Goal: Task Accomplishment & Management: Use online tool/utility

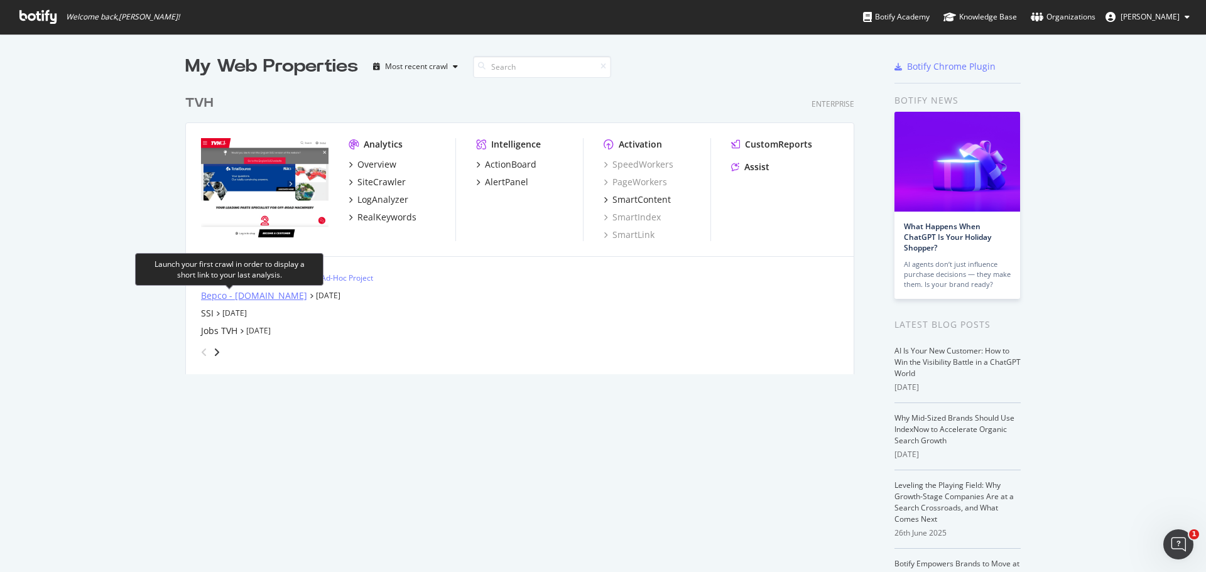
click at [237, 296] on div "Bepco - [DOMAIN_NAME]" at bounding box center [254, 296] width 106 height 13
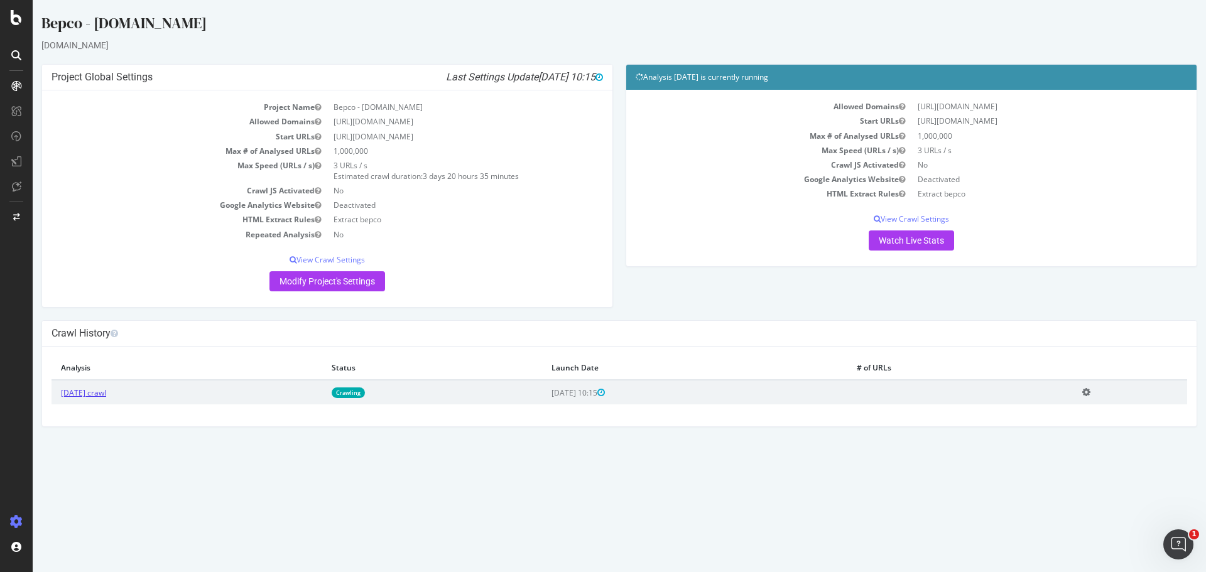
click at [106, 396] on link "[DATE] crawl" at bounding box center [83, 392] width 45 height 11
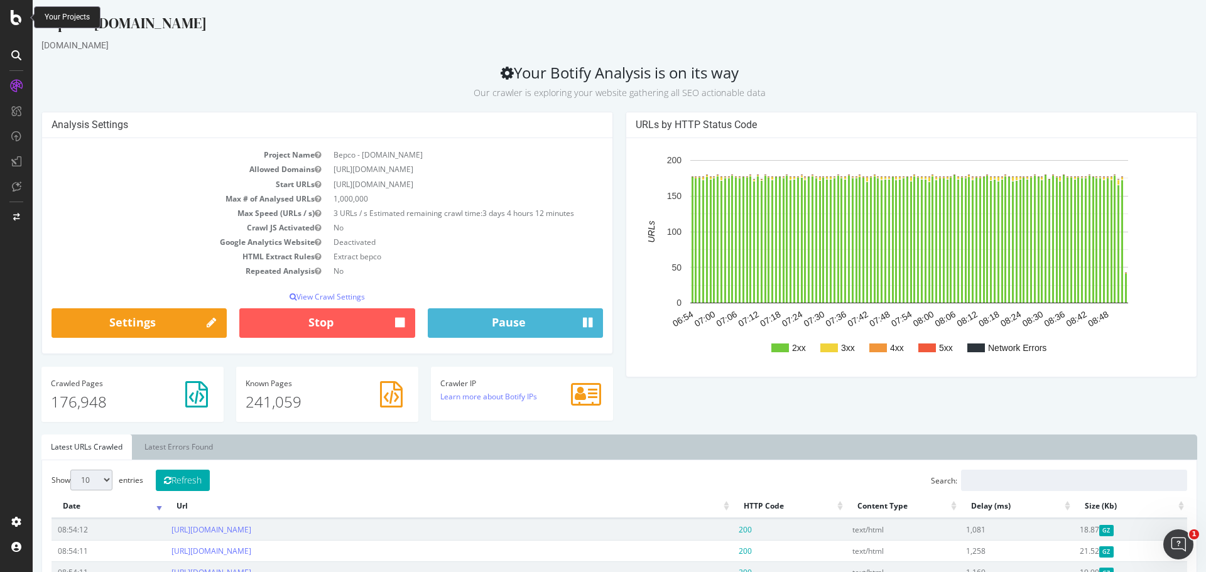
click at [14, 21] on icon at bounding box center [16, 17] width 11 height 15
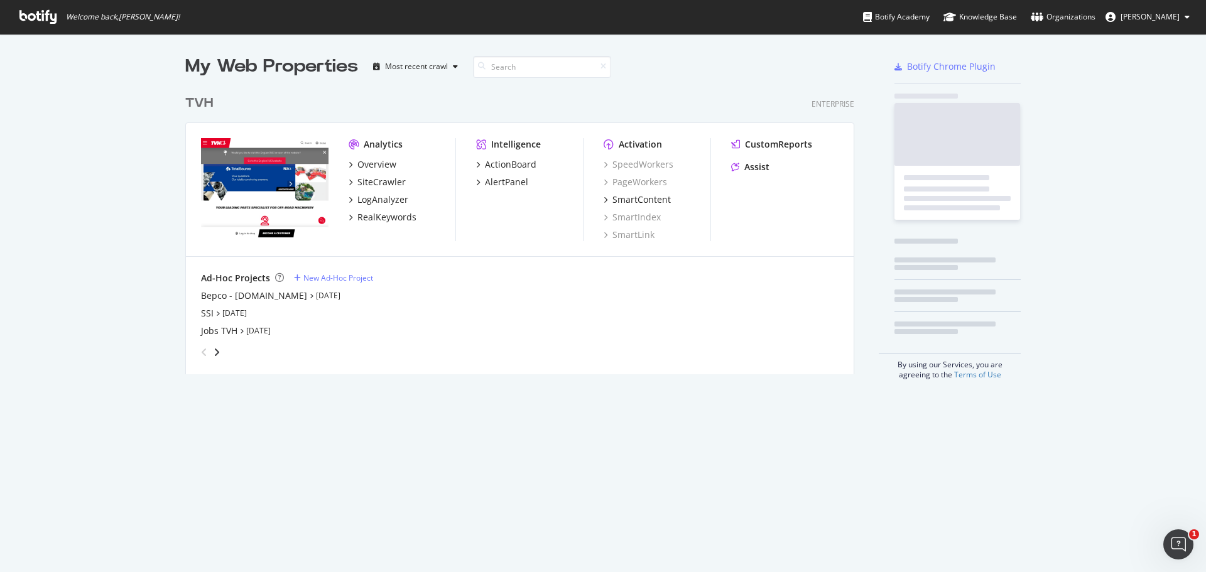
click at [14, 21] on span "Welcome back, Steven De Moor !" at bounding box center [99, 17] width 180 height 34
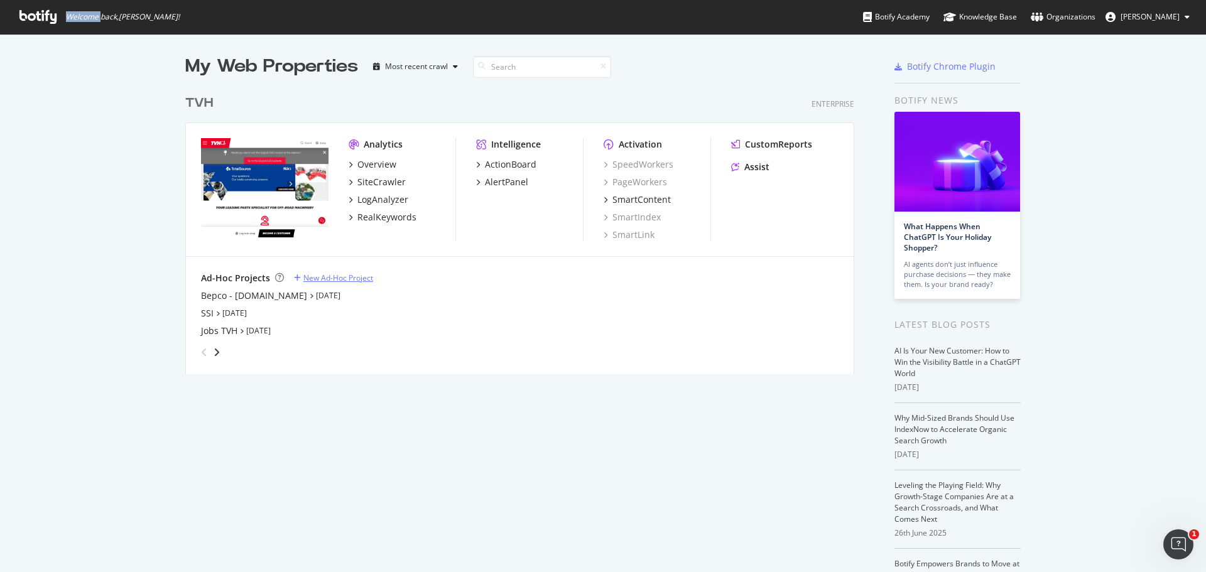
click at [327, 276] on div "New Ad-Hoc Project" at bounding box center [338, 278] width 70 height 11
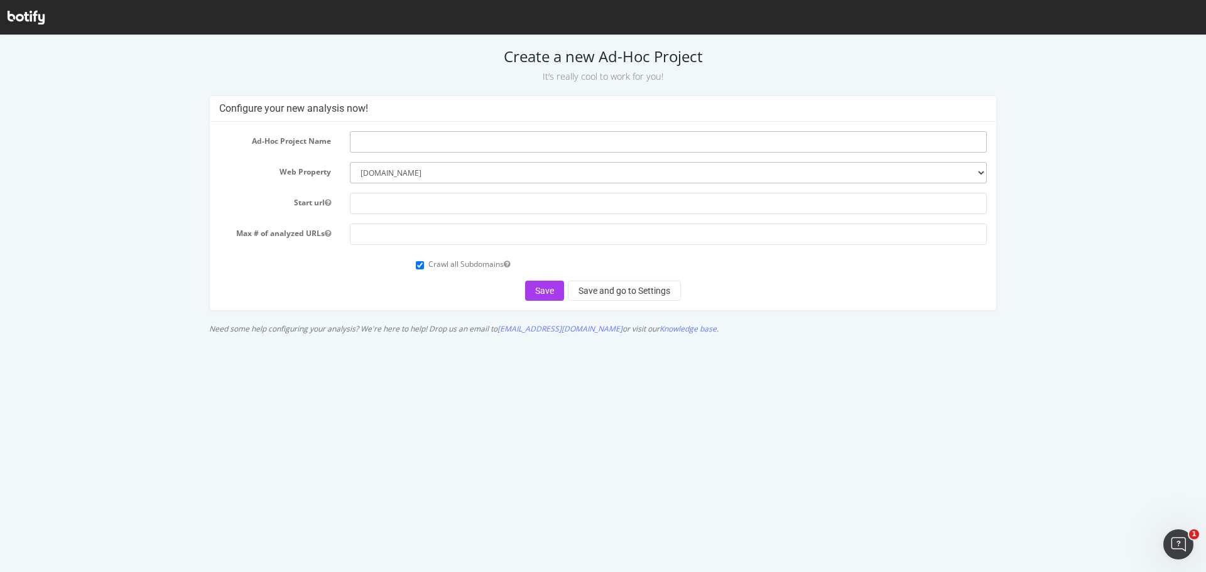
click at [415, 143] on input "text" at bounding box center [668, 141] width 637 height 21
type input "Energic Plus"
click at [428, 200] on input "text" at bounding box center [668, 203] width 637 height 21
click at [440, 198] on input "text" at bounding box center [668, 203] width 637 height 21
paste input "[URL][DOMAIN_NAME]"
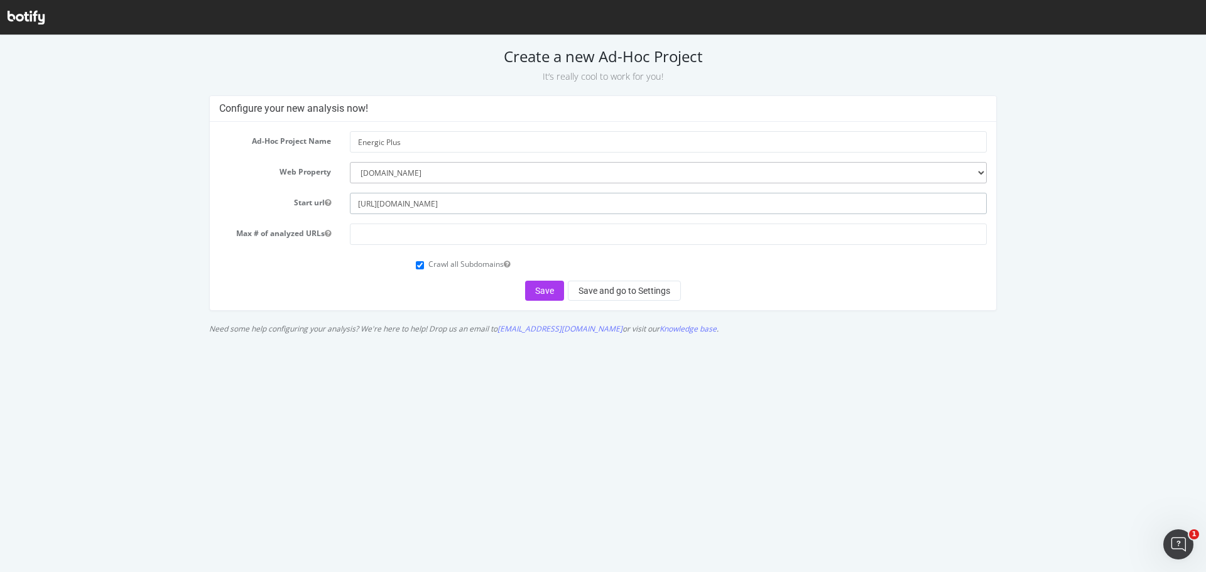
type input "[URL][DOMAIN_NAME]"
click at [429, 234] on input "number" at bounding box center [668, 234] width 637 height 21
type input "10000"
click at [587, 292] on button "Save and go to Settings" at bounding box center [624, 291] width 113 height 20
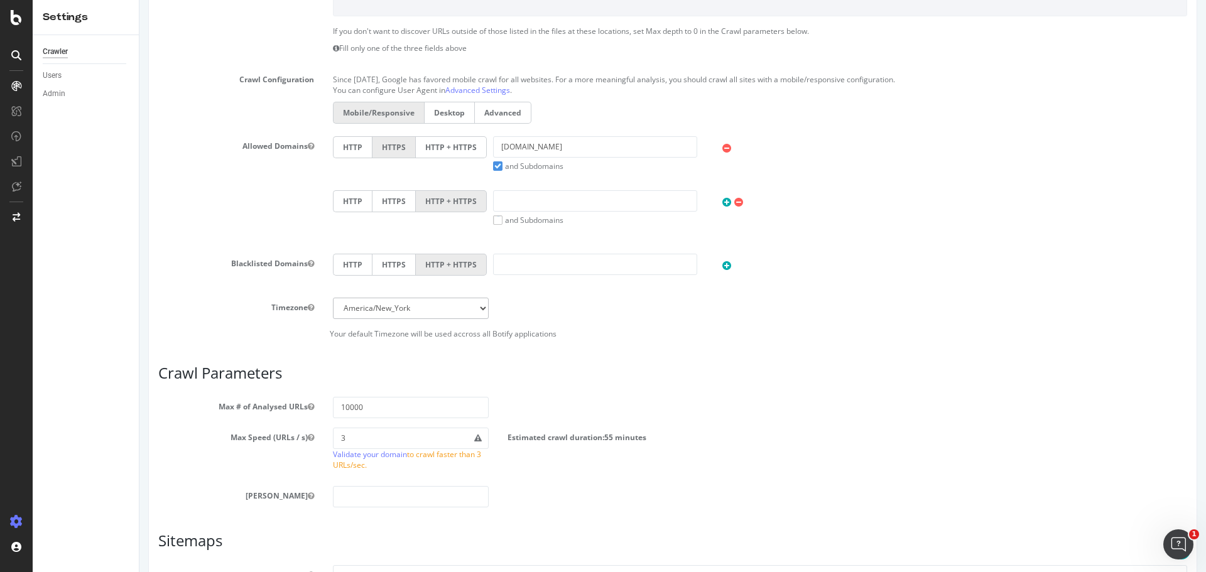
scroll to position [440, 0]
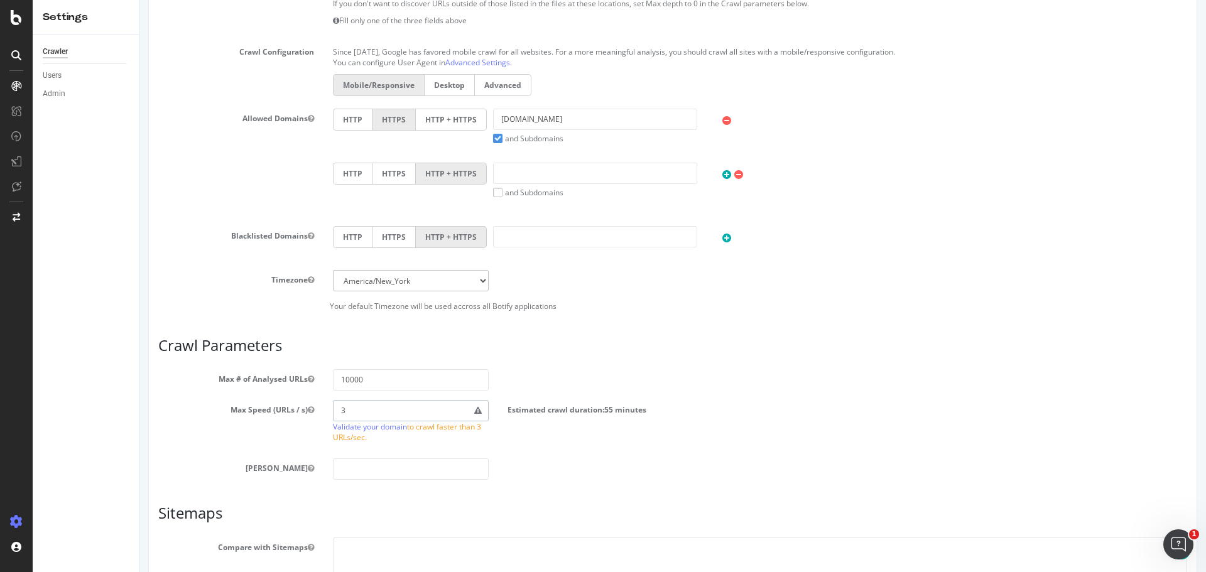
click at [294, 399] on section "Max # of Analysed URLs 10000 Max Speed (URLs / s) 3 Validate your domain to cra…" at bounding box center [672, 424] width 1029 height 111
type input "4"
click at [693, 382] on div "Max # of Analysed URLs 10000" at bounding box center [673, 379] width 1048 height 21
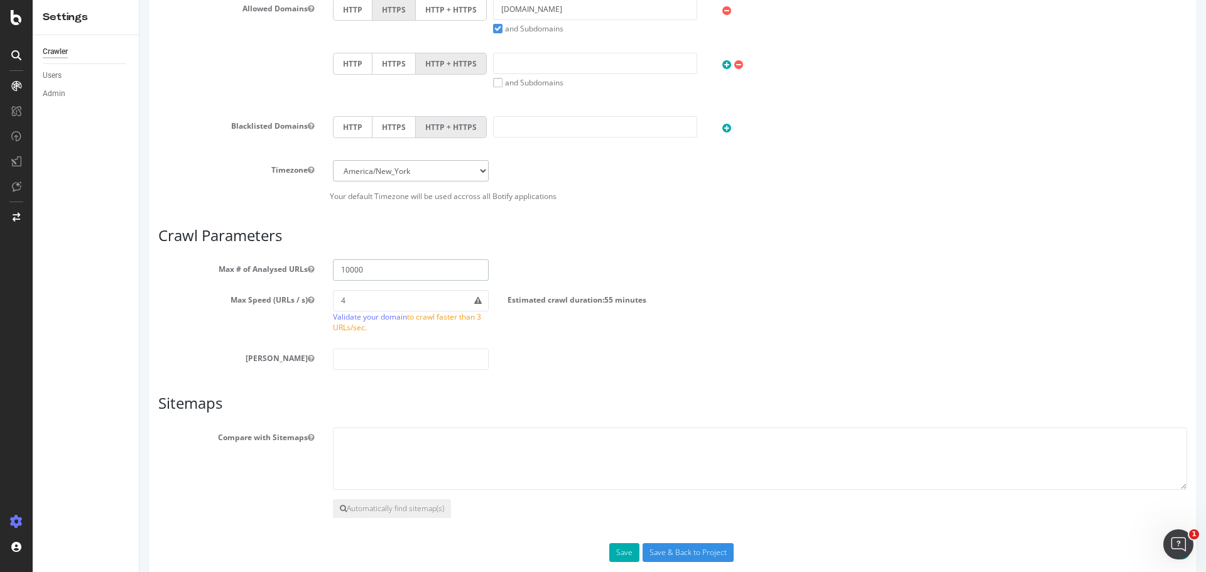
scroll to position [626, 0]
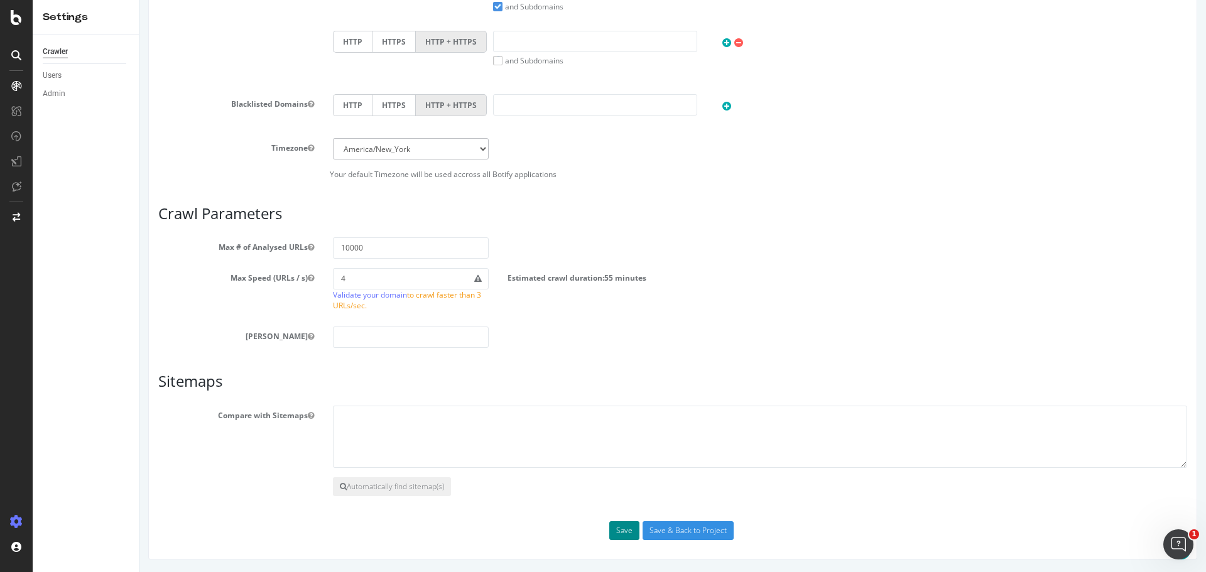
click at [621, 526] on button "Save" at bounding box center [624, 530] width 30 height 19
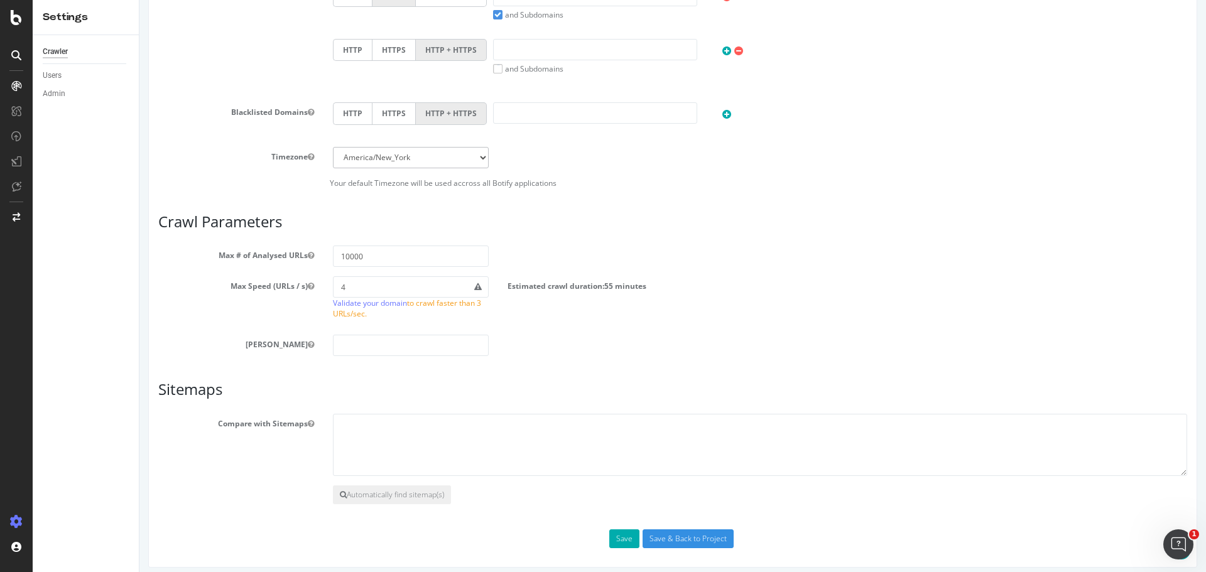
scroll to position [615, 0]
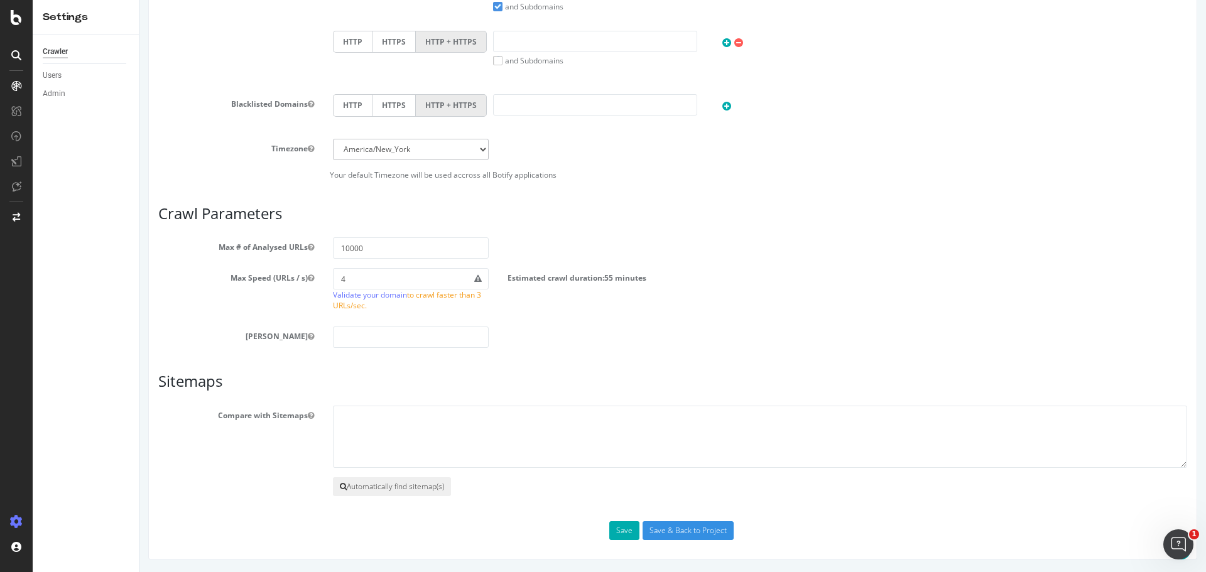
click at [411, 485] on button "Automatically find sitemap(s)" at bounding box center [392, 486] width 118 height 19
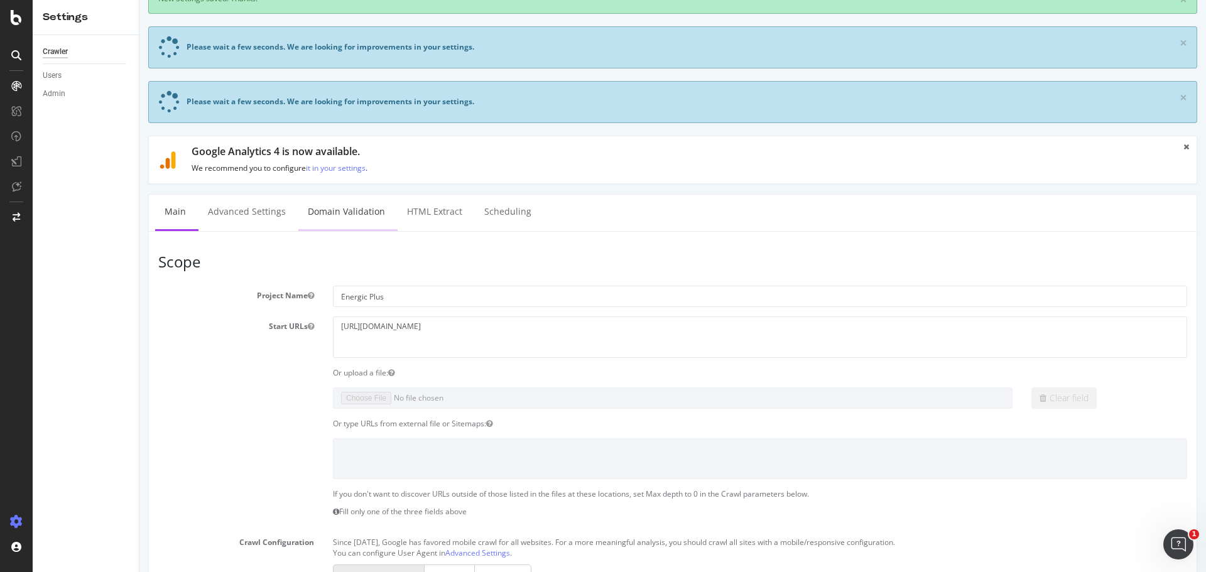
scroll to position [41, 0]
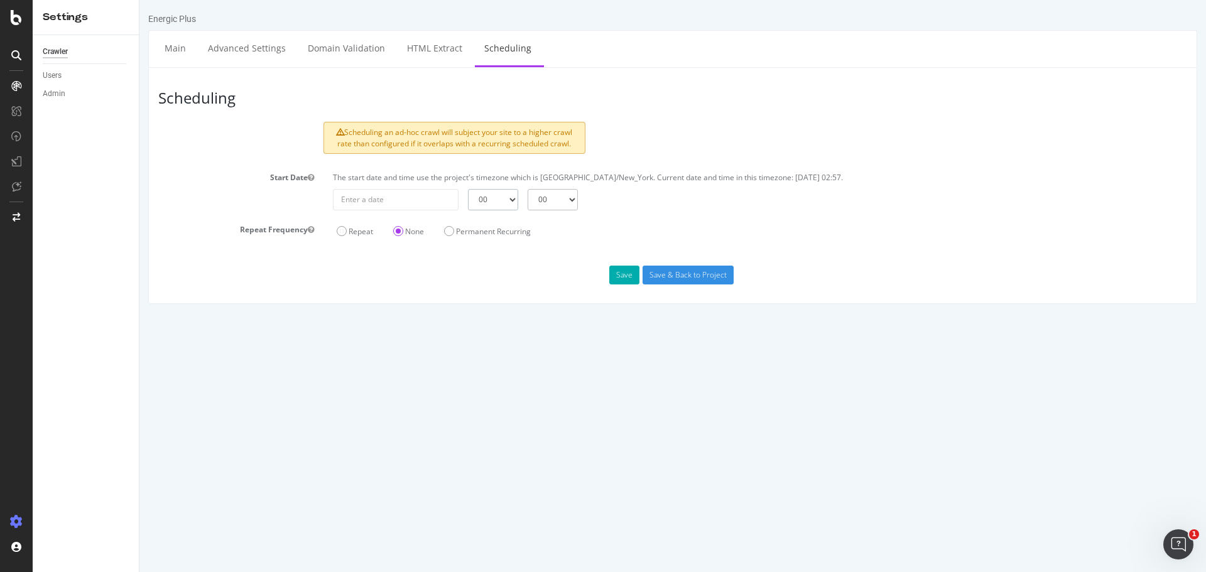
click at [498, 201] on select "00 01 02 03 04 05 06 07 08 09 10 11 12 13 14 15 16 17 18 19 20 21 22 23" at bounding box center [493, 199] width 50 height 21
type input "2025-08-28"
click at [433, 205] on input "2025-08-28" at bounding box center [396, 199] width 126 height 21
click at [467, 342] on td "28" at bounding box center [467, 341] width 28 height 19
click at [517, 201] on select "00 01 02 03 04 05 06 07 08 09 10 11 12 13 14 15 16 17 18 19 20 21 22 23" at bounding box center [493, 199] width 50 height 21
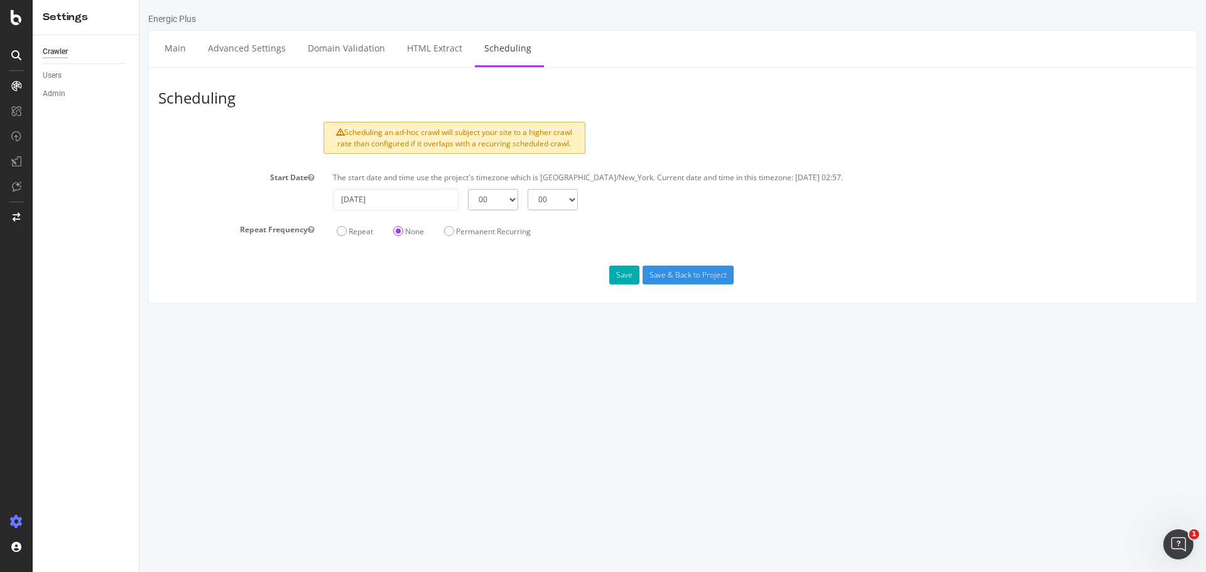
select select "3"
click at [468, 189] on select "00 01 02 03 04 05 06 07 08 09 10 11 12 13 14 15 16 17 18 19 20 21 22 23" at bounding box center [493, 199] width 50 height 21
click at [559, 180] on p "The start date and time use the project's timezone which is America/New_York. C…" at bounding box center [760, 177] width 854 height 11
click at [617, 276] on button "Save" at bounding box center [624, 275] width 30 height 19
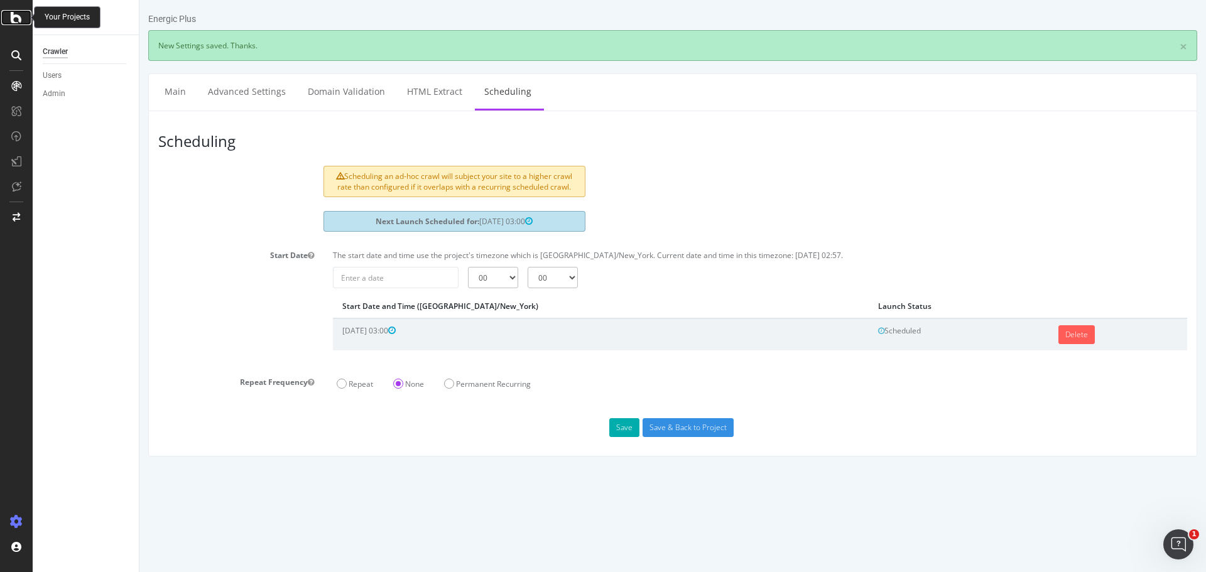
click at [18, 11] on icon at bounding box center [16, 17] width 11 height 15
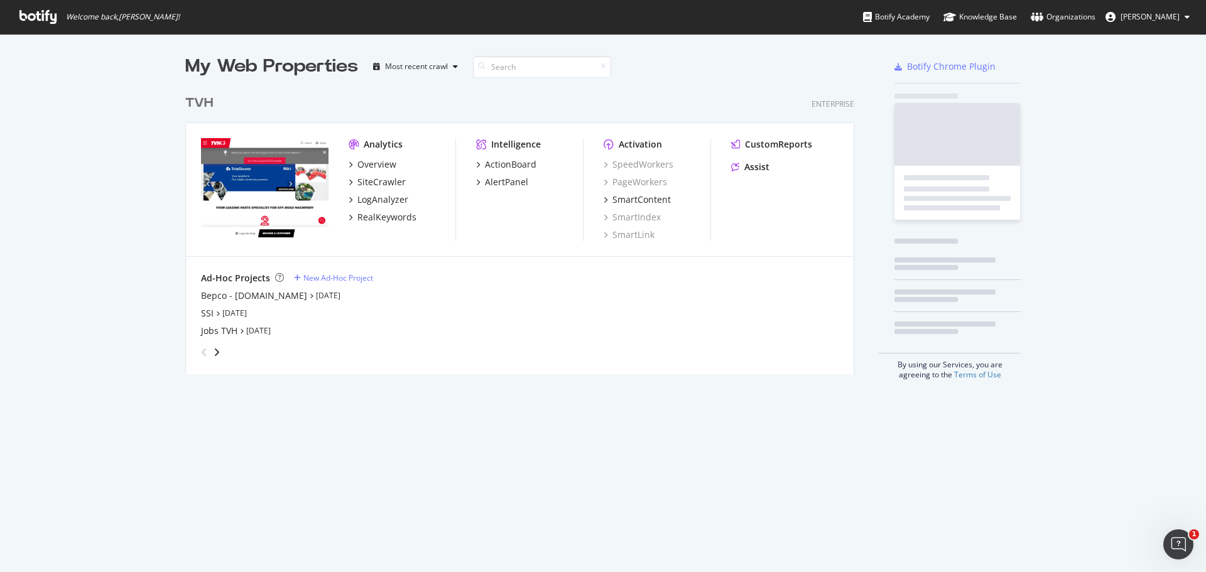
scroll to position [563, 1187]
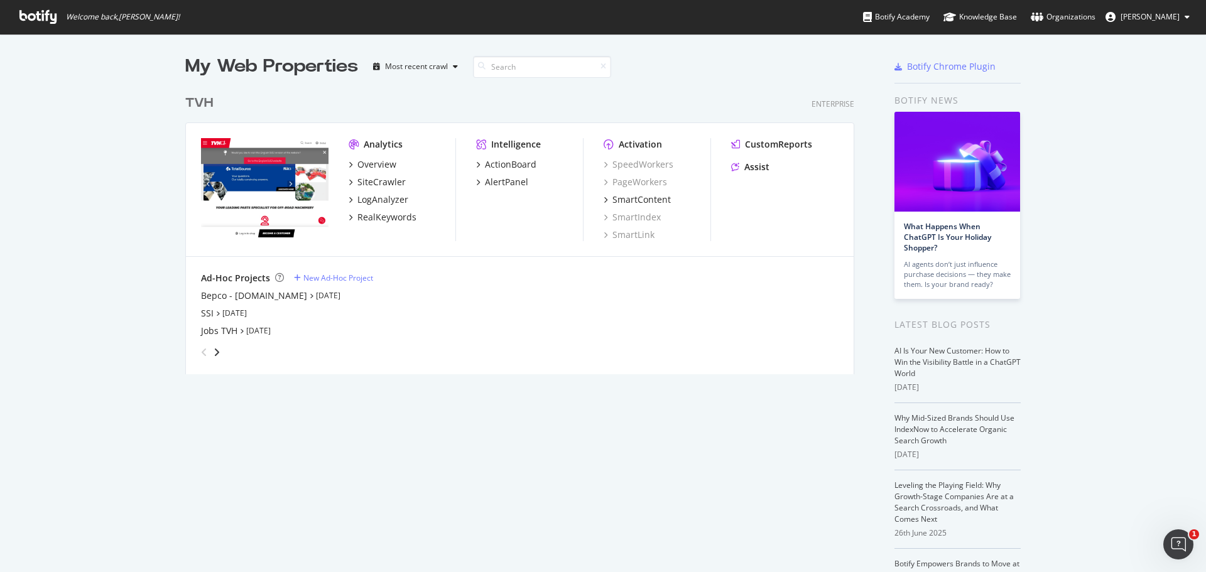
click at [215, 351] on div "angle-right" at bounding box center [216, 352] width 9 height 13
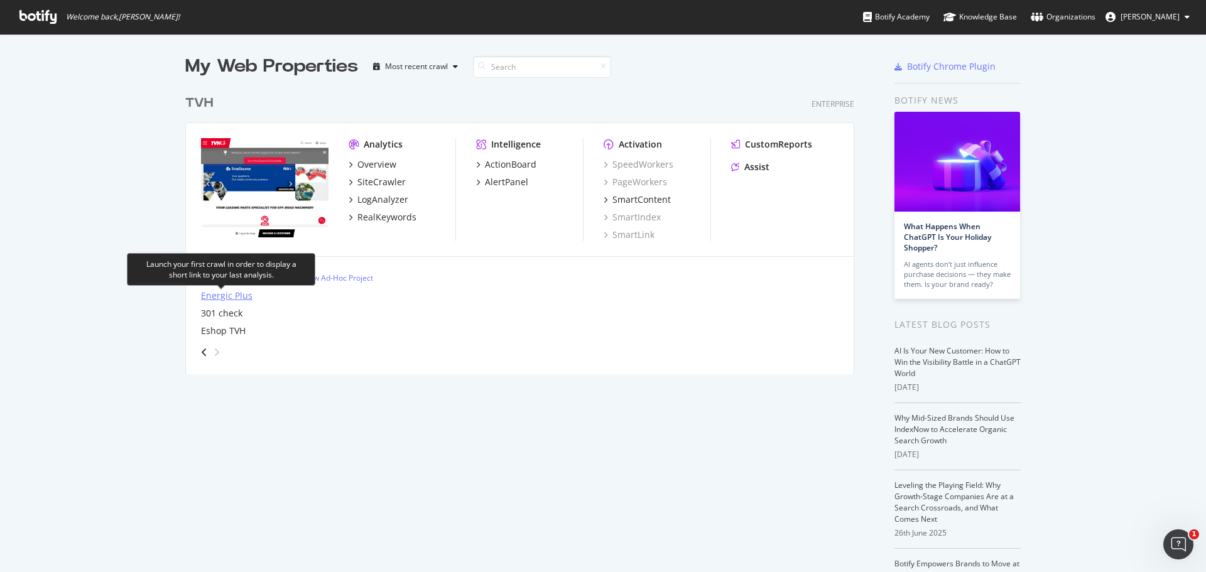
click at [225, 297] on div "Energic Plus" at bounding box center [226, 296] width 51 height 13
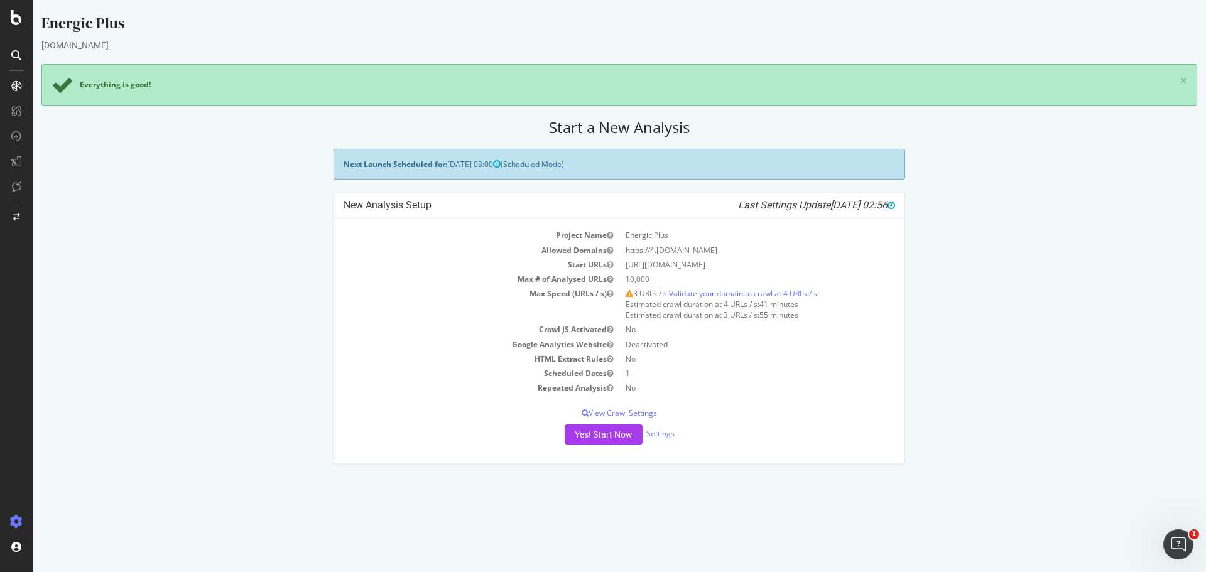
click at [310, 174] on div "Next Launch Scheduled for: 2025-08-28 03:00 (Scheduled Mode) New Analysis Setup…" at bounding box center [619, 313] width 1168 height 328
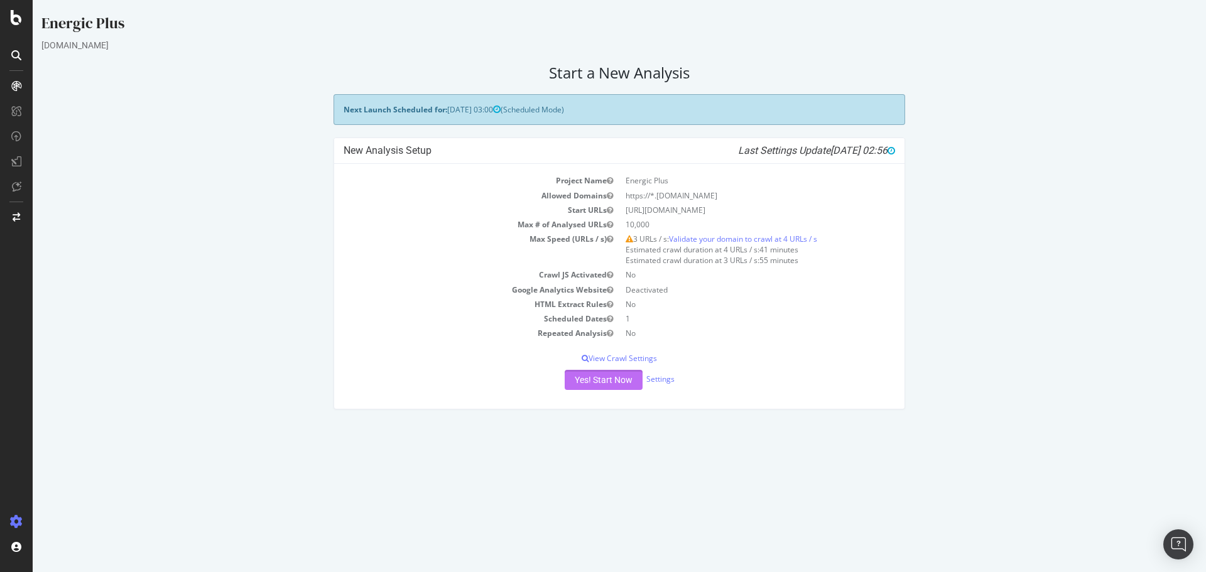
click at [594, 383] on button "Yes! Start Now" at bounding box center [604, 380] width 78 height 20
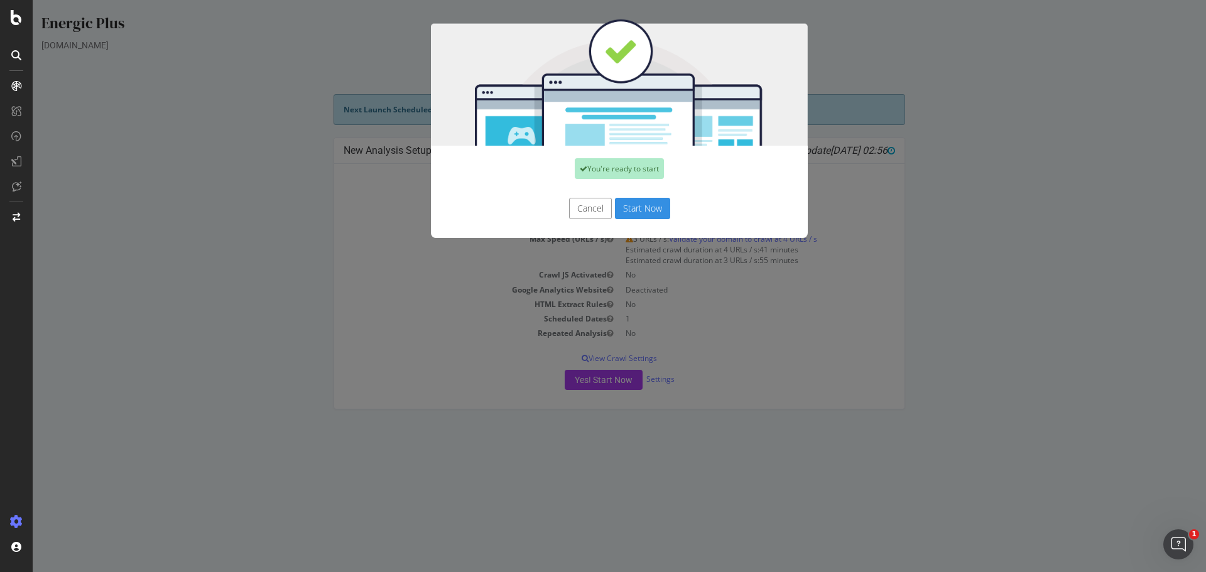
click at [644, 206] on button "Start Now" at bounding box center [642, 208] width 55 height 21
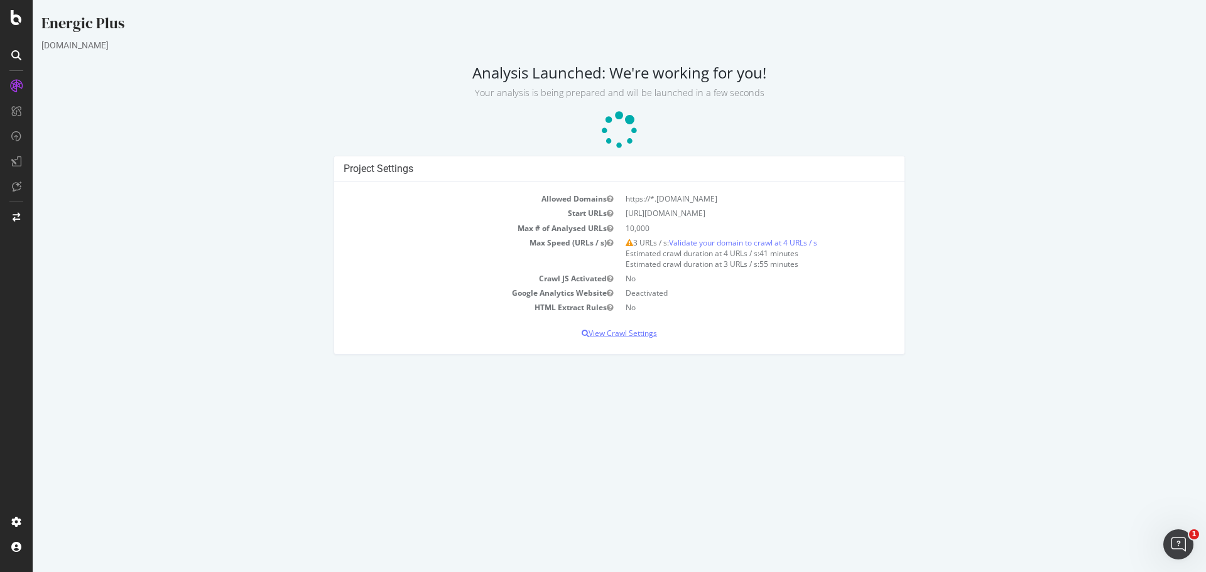
click at [630, 336] on p "View Crawl Settings" at bounding box center [619, 333] width 551 height 11
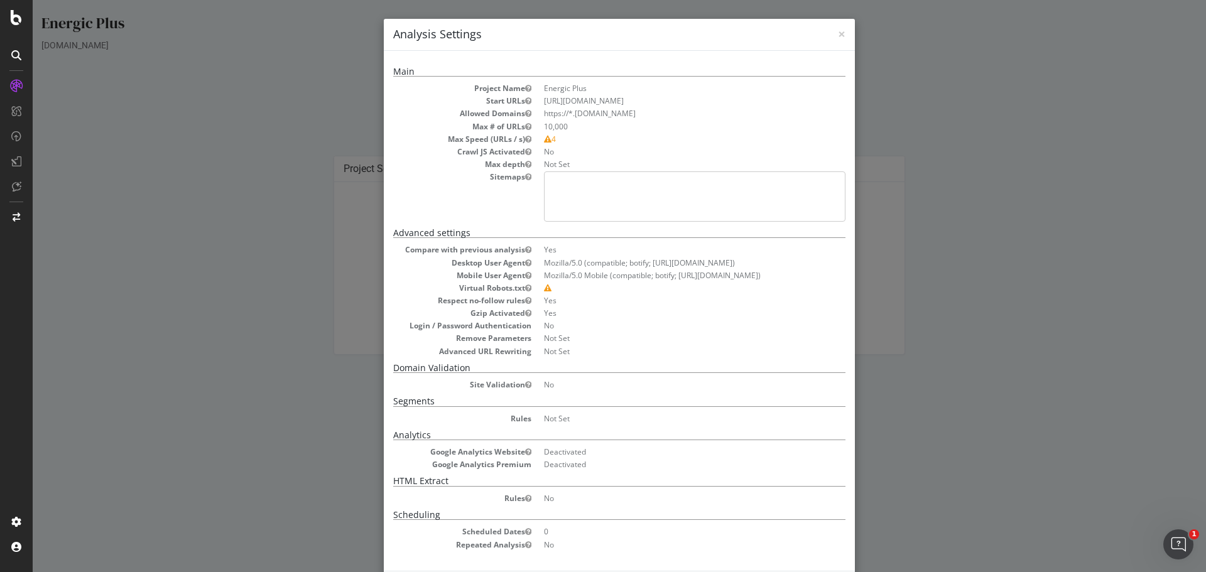
click at [264, 133] on div "× Close Analysis Settings Main Project Name Energic Plus Start URLs [URL][DOMAI…" at bounding box center [619, 286] width 1173 height 572
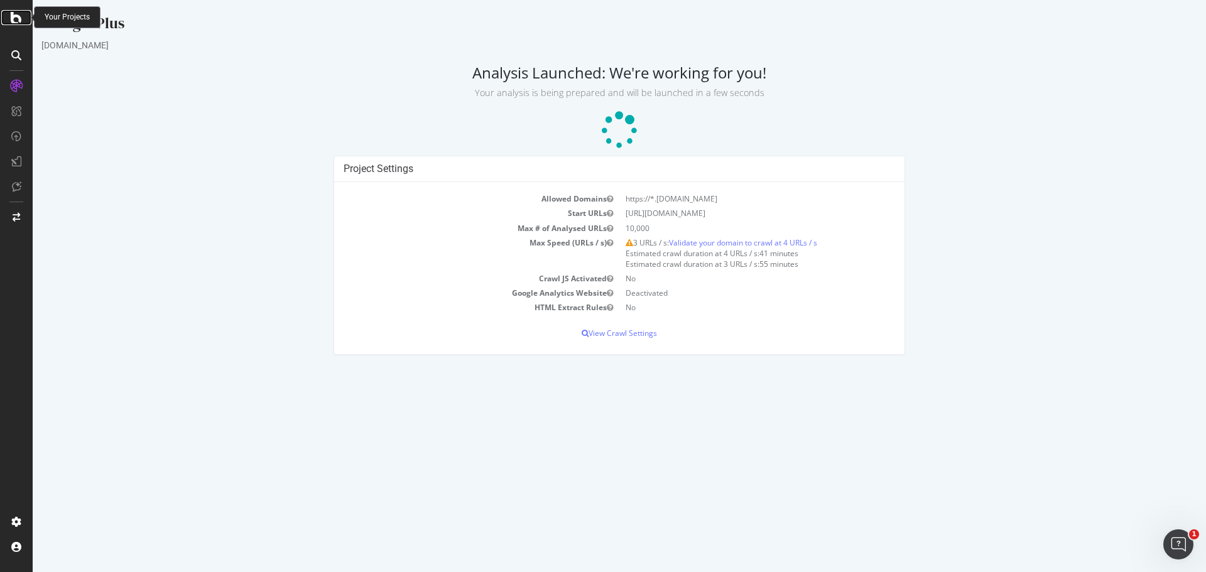
click at [21, 15] on icon at bounding box center [16, 17] width 11 height 15
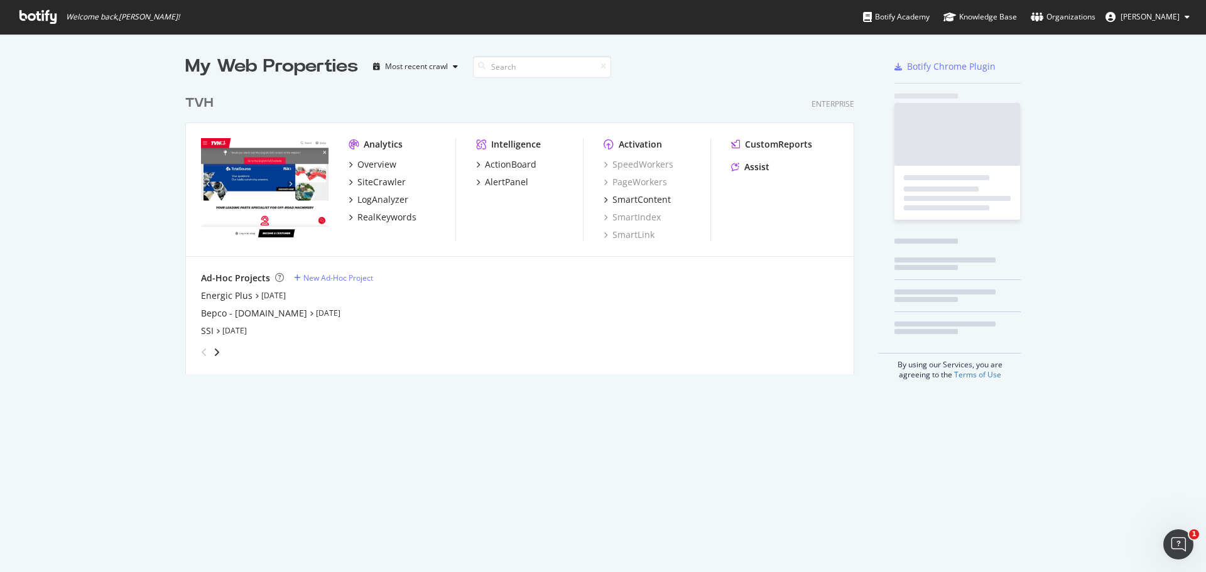
scroll to position [286, 669]
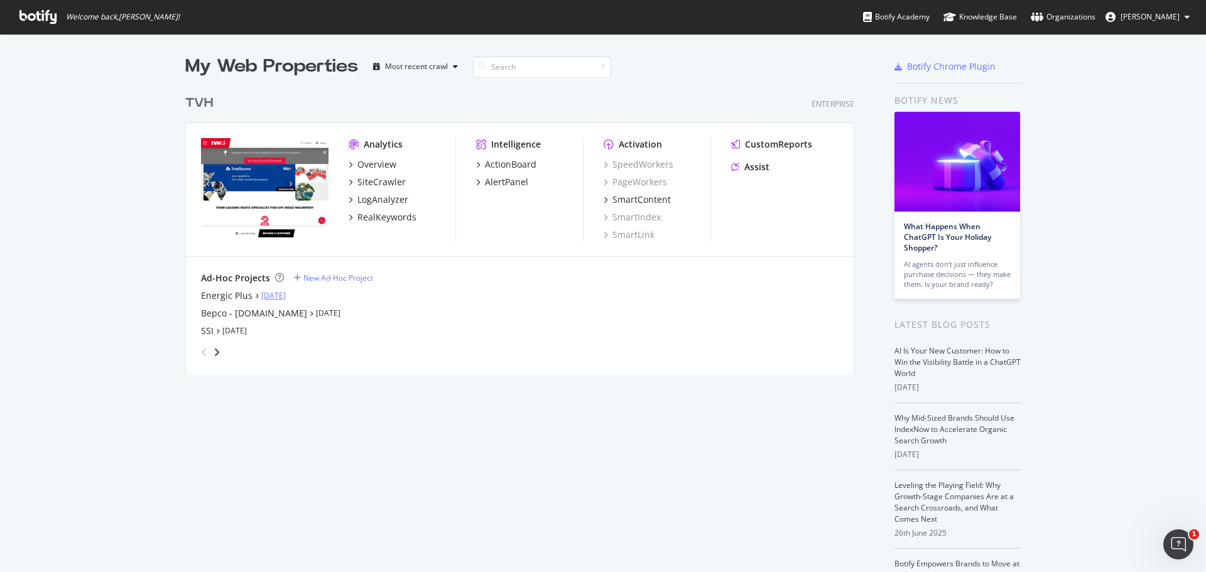
click at [282, 295] on link "[DATE]" at bounding box center [273, 295] width 24 height 11
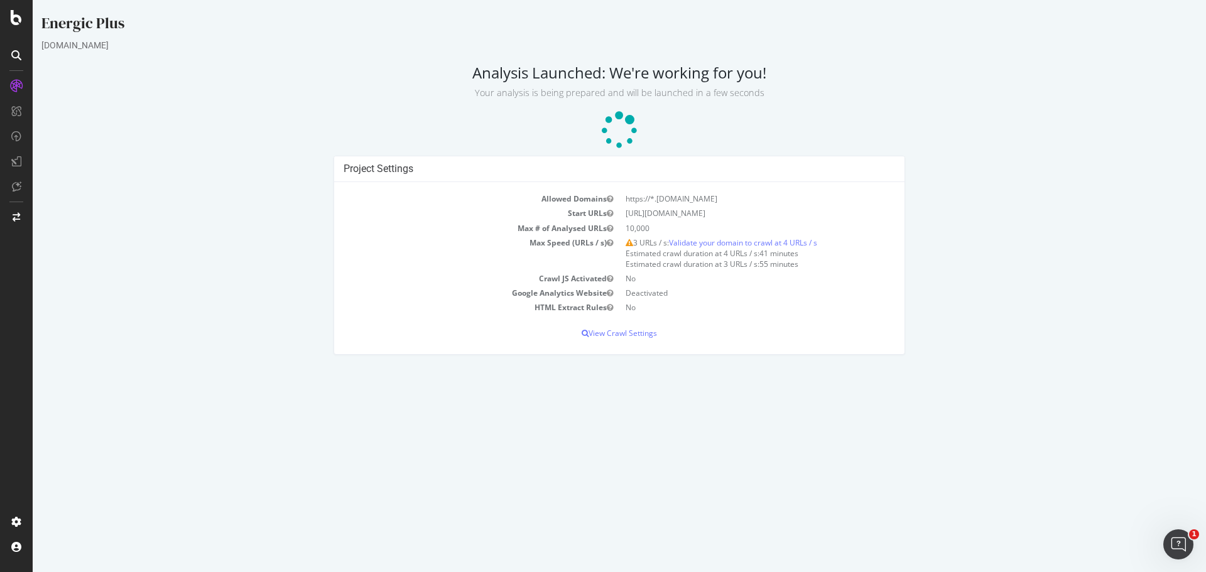
click at [26, 9] on div at bounding box center [16, 286] width 33 height 572
click at [17, 11] on icon at bounding box center [16, 17] width 11 height 15
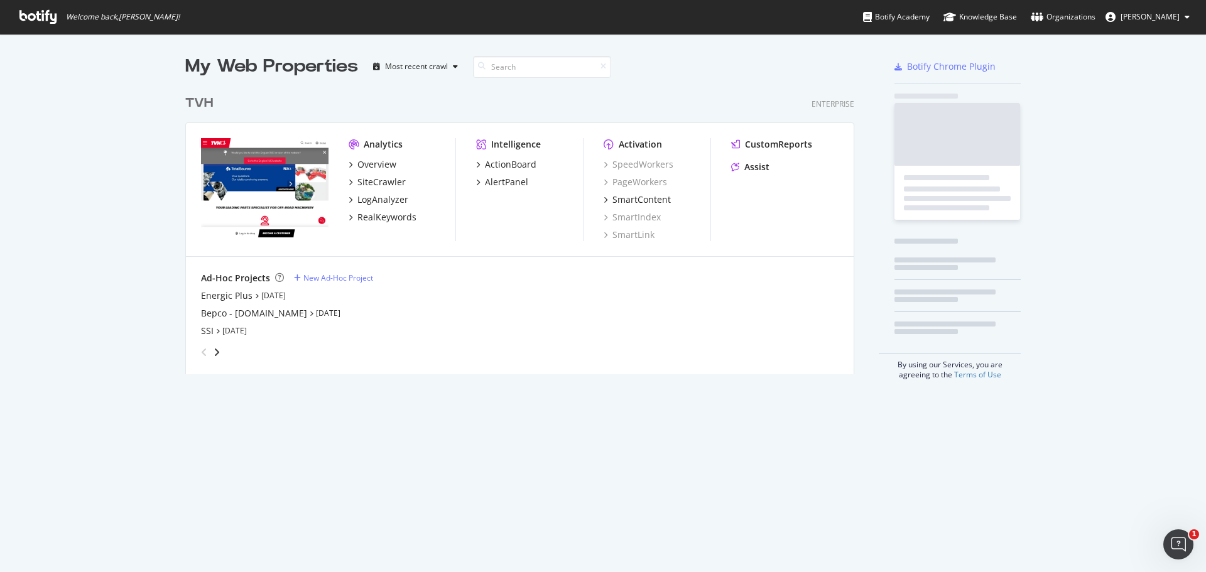
scroll to position [563, 1187]
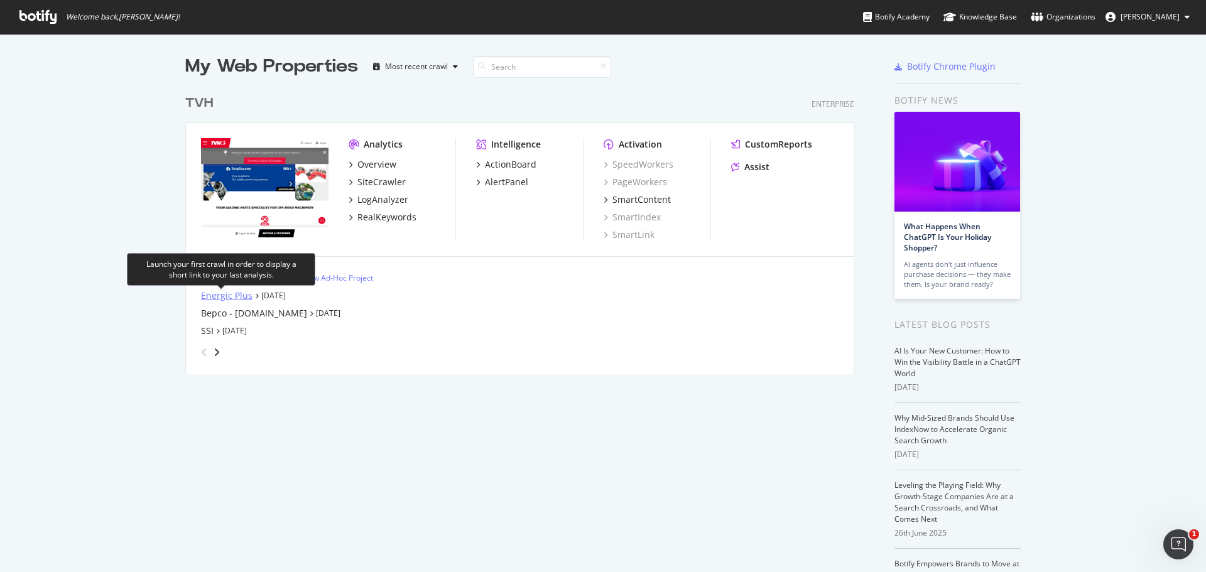
click at [217, 298] on div "Energic Plus" at bounding box center [226, 296] width 51 height 13
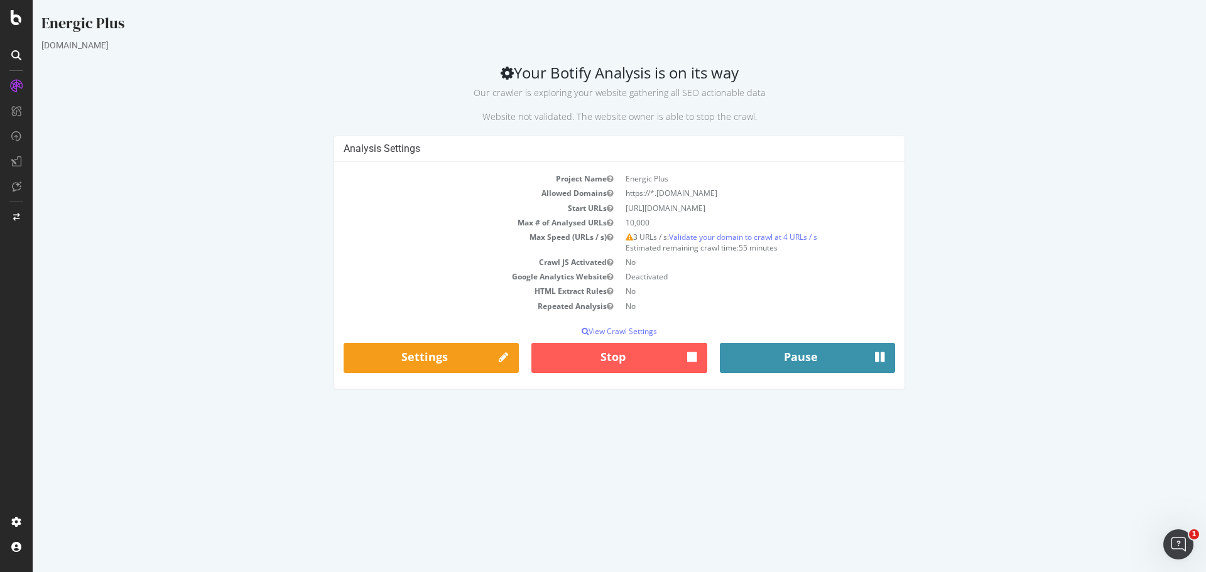
click at [840, 357] on button "Pause" at bounding box center [807, 358] width 175 height 30
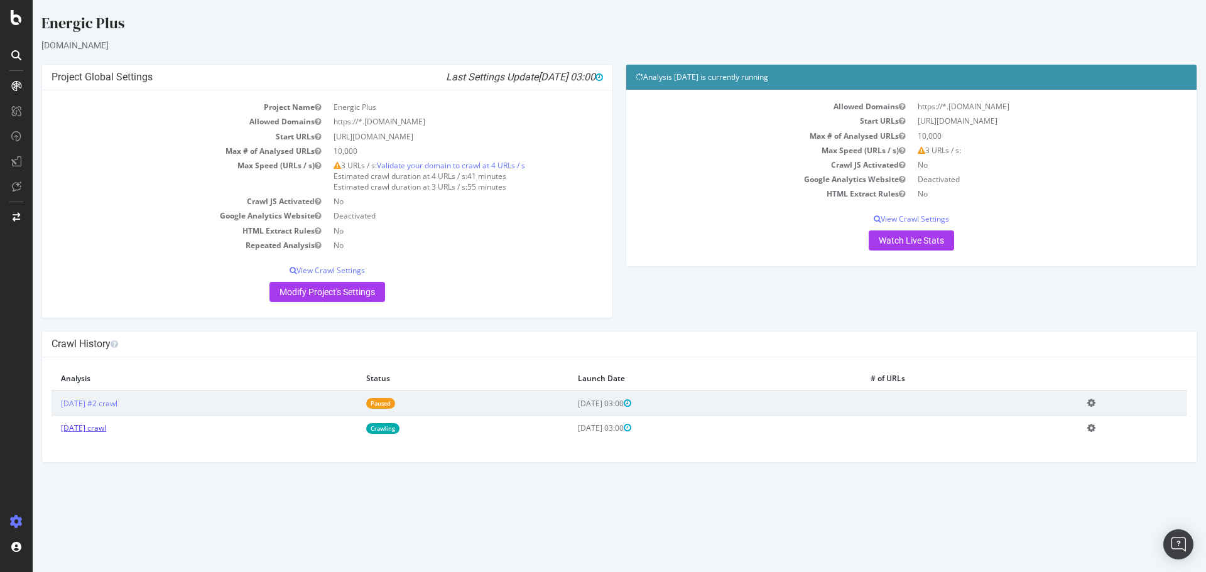
click at [106, 426] on link "[DATE] crawl" at bounding box center [83, 428] width 45 height 11
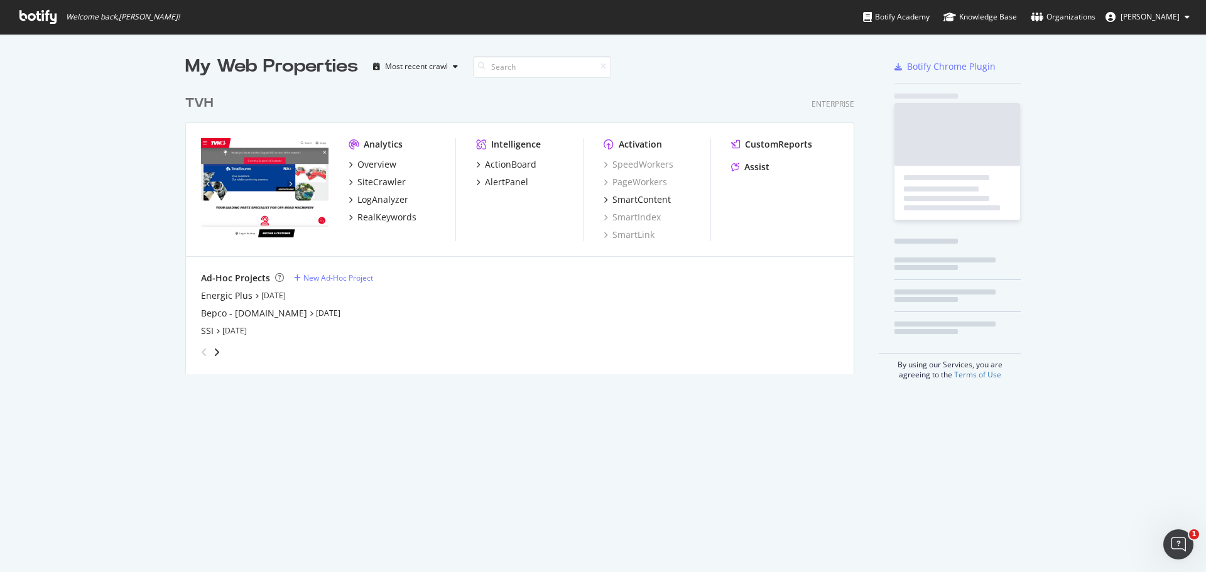
scroll to position [563, 1187]
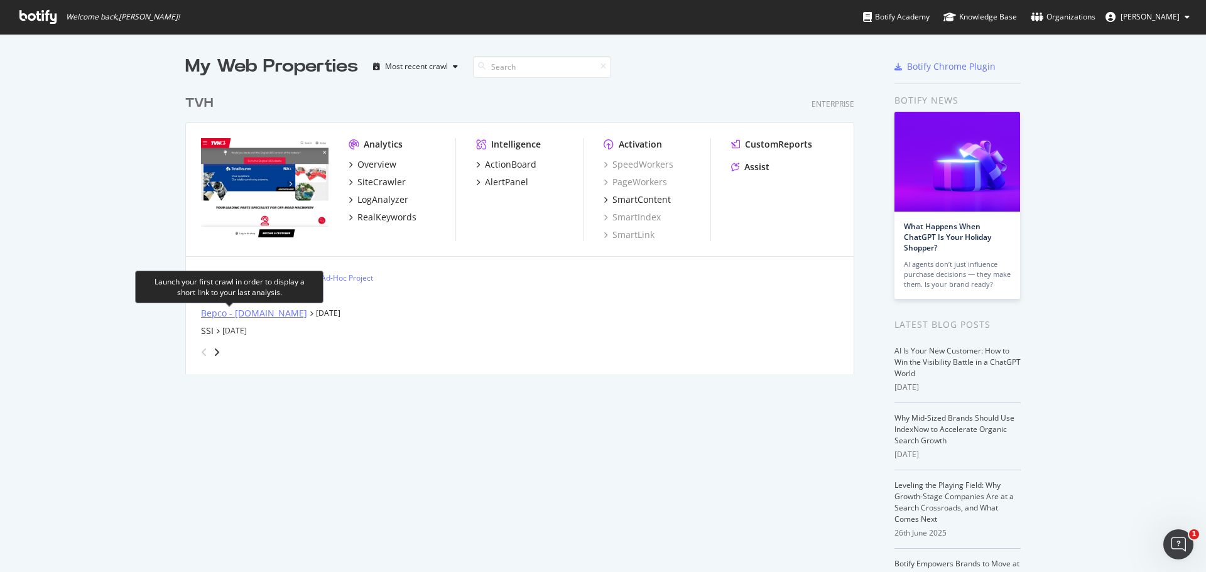
click at [212, 315] on div "Bepco - [DOMAIN_NAME]" at bounding box center [254, 313] width 106 height 13
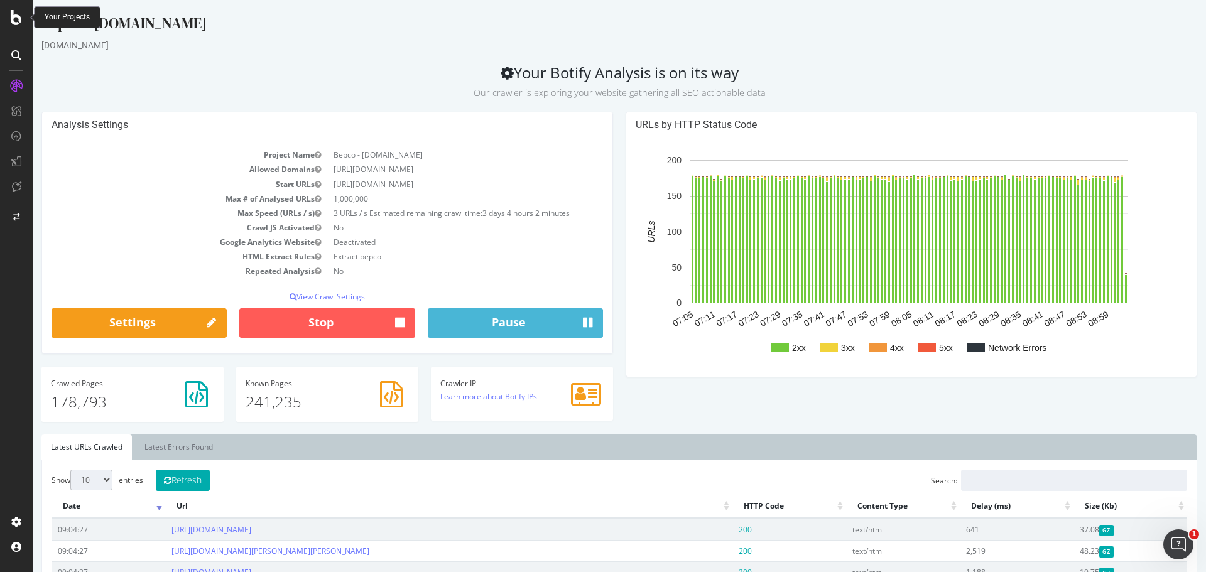
click at [14, 11] on icon at bounding box center [16, 17] width 11 height 15
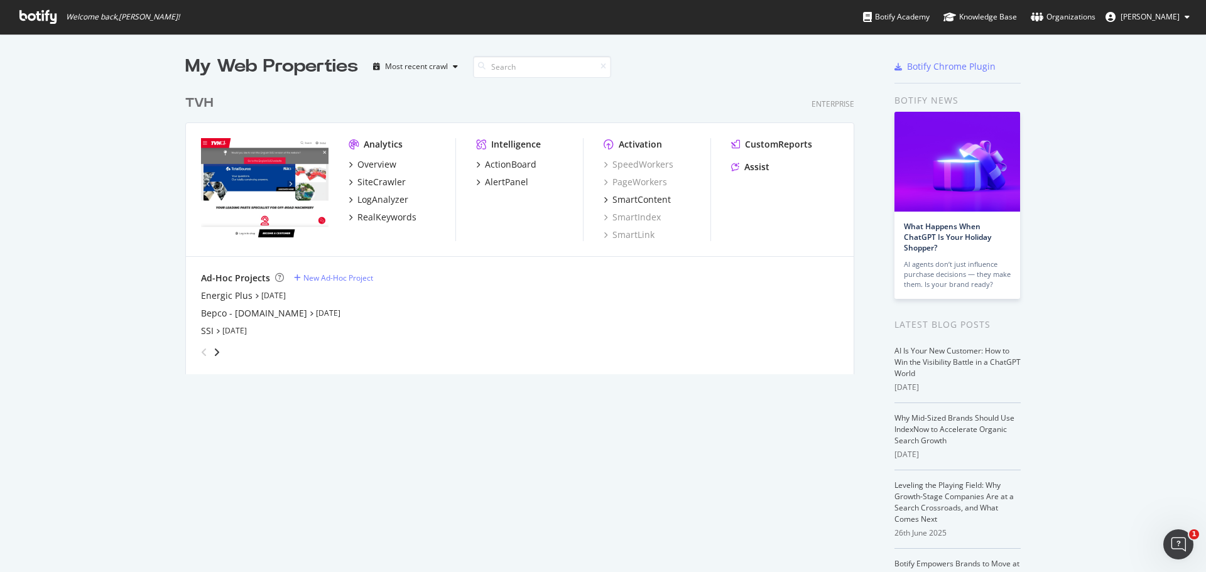
scroll to position [563, 1187]
